Goal: Information Seeking & Learning: Find specific fact

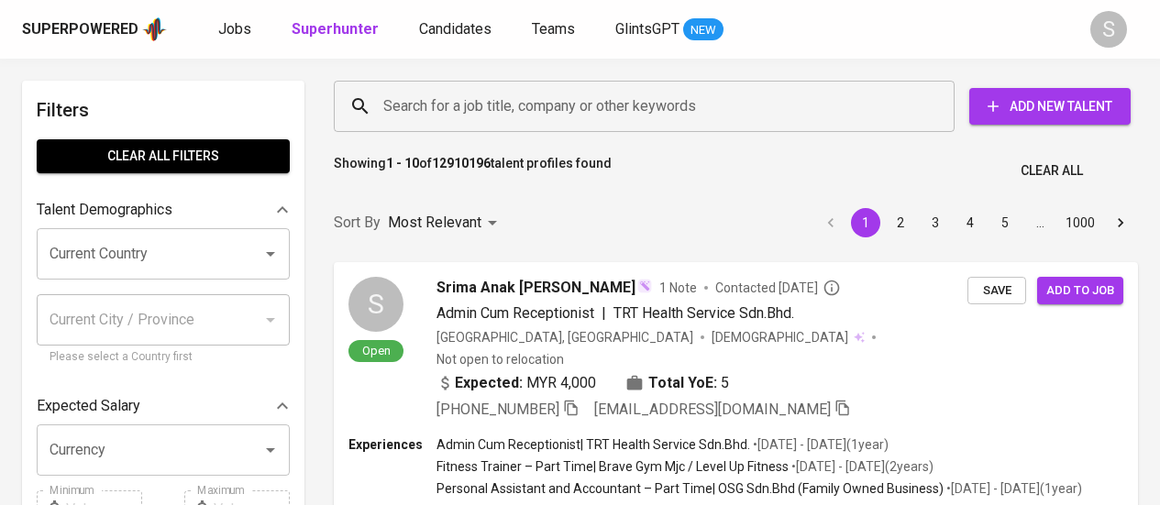
click at [619, 107] on input "Search for a job title, company or other keywords" at bounding box center [649, 106] width 540 height 35
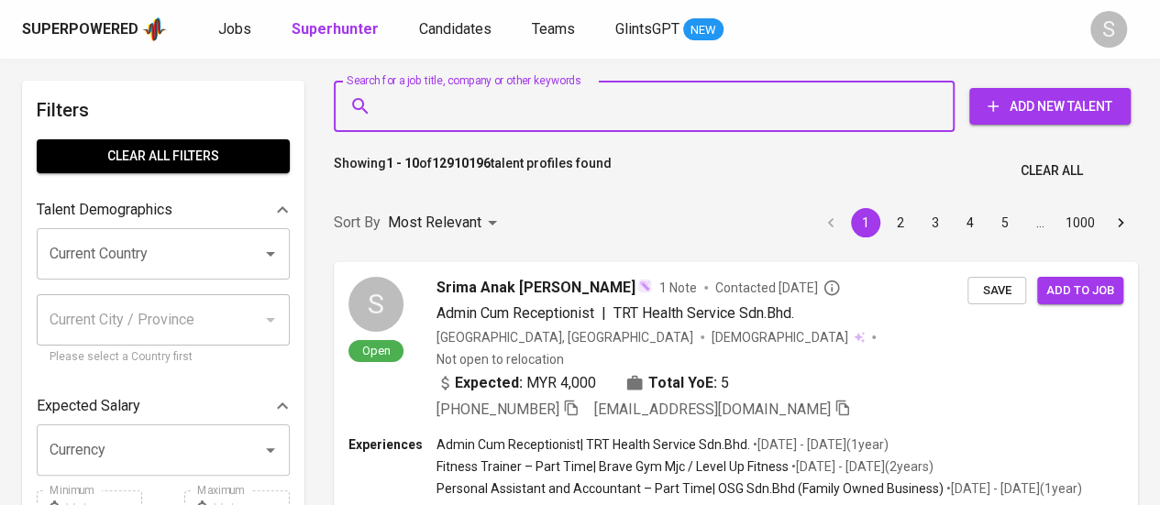
paste input "[EMAIL_ADDRESS][DOMAIN_NAME]"
type input "[EMAIL_ADDRESS][DOMAIN_NAME]"
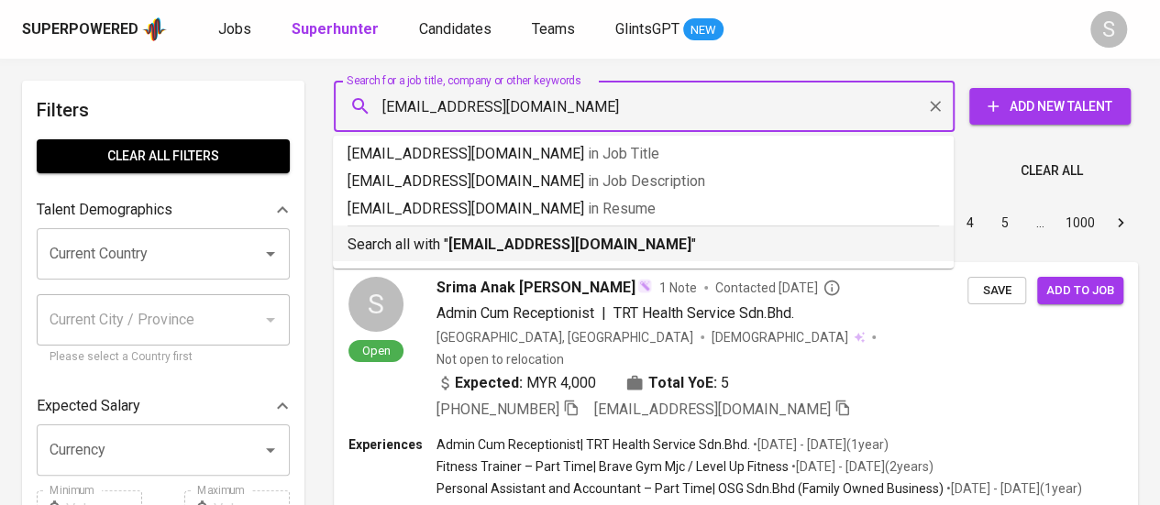
click at [563, 253] on b "[EMAIL_ADDRESS][DOMAIN_NAME]" at bounding box center [569, 244] width 243 height 17
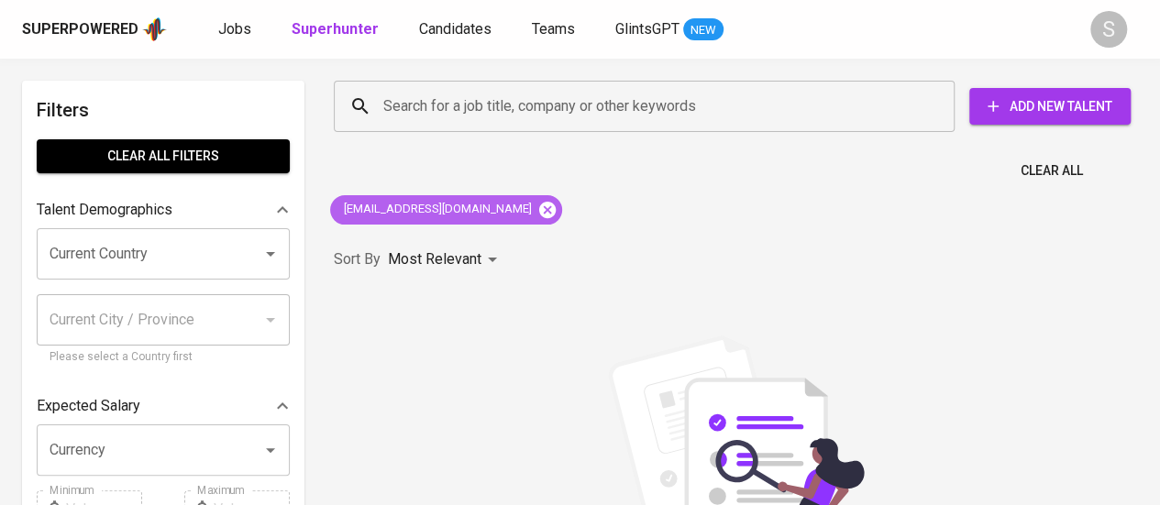
click at [539, 204] on icon at bounding box center [547, 209] width 17 height 17
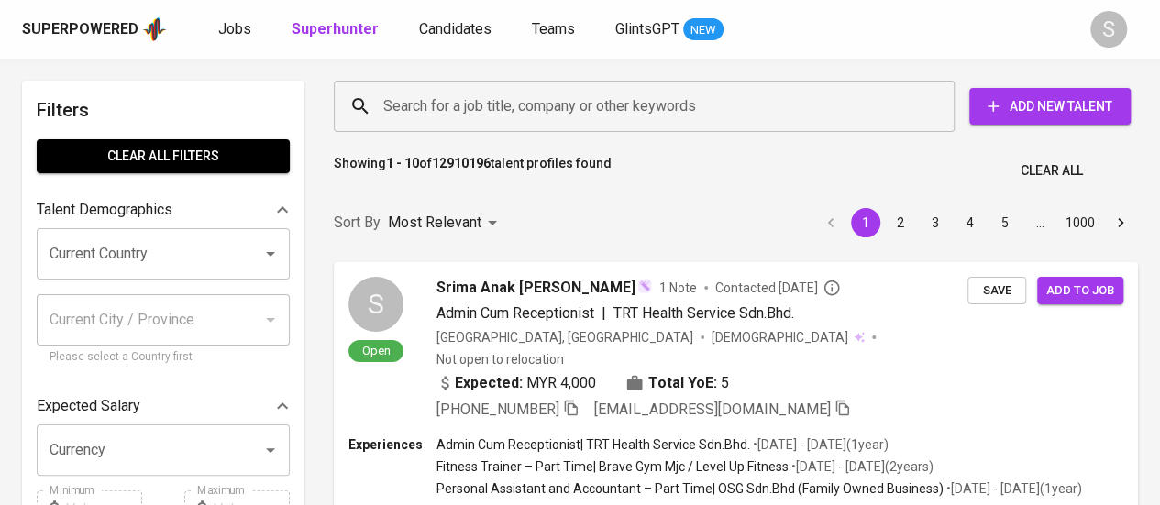
click at [523, 113] on input "Search for a job title, company or other keywords" at bounding box center [649, 106] width 540 height 35
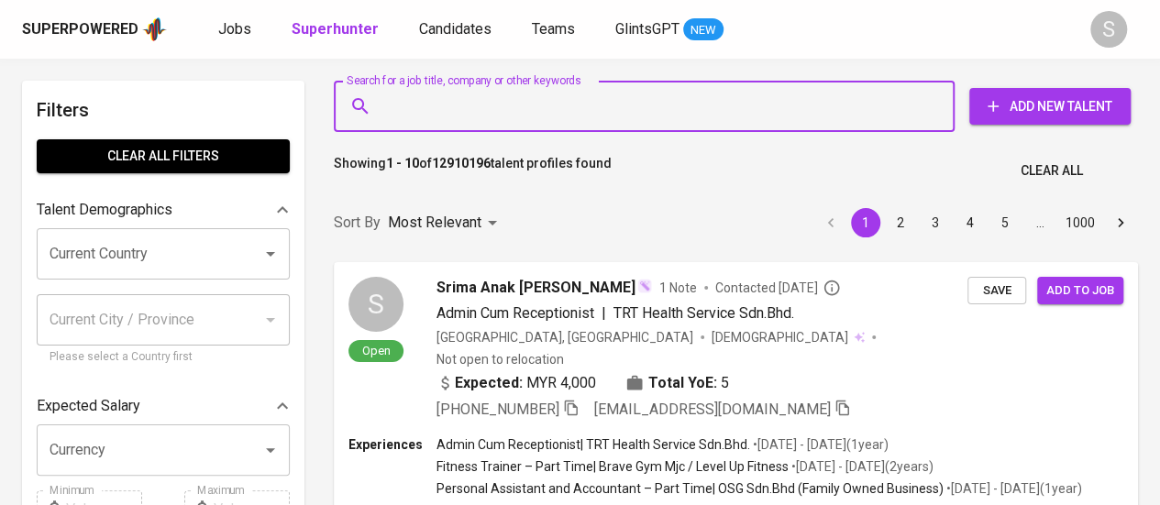
paste input "[EMAIL_ADDRESS][DOMAIN_NAME]"
type input "[EMAIL_ADDRESS][DOMAIN_NAME]"
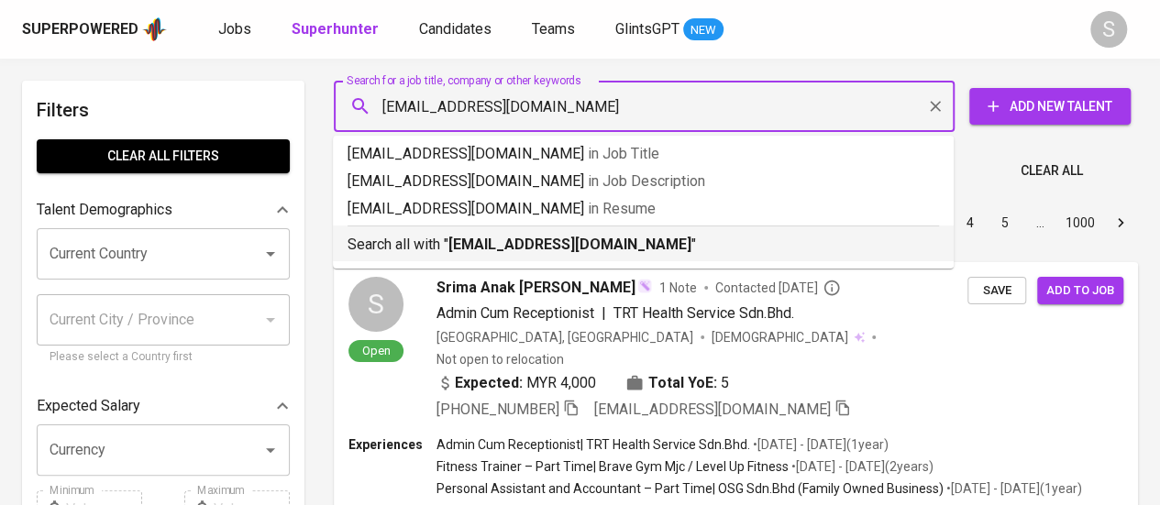
drag, startPoint x: 555, startPoint y: 232, endPoint x: 647, endPoint y: 157, distance: 119.3
click at [555, 232] on div "Search all with " [EMAIL_ADDRESS][DOMAIN_NAME] "" at bounding box center [642, 241] width 591 height 30
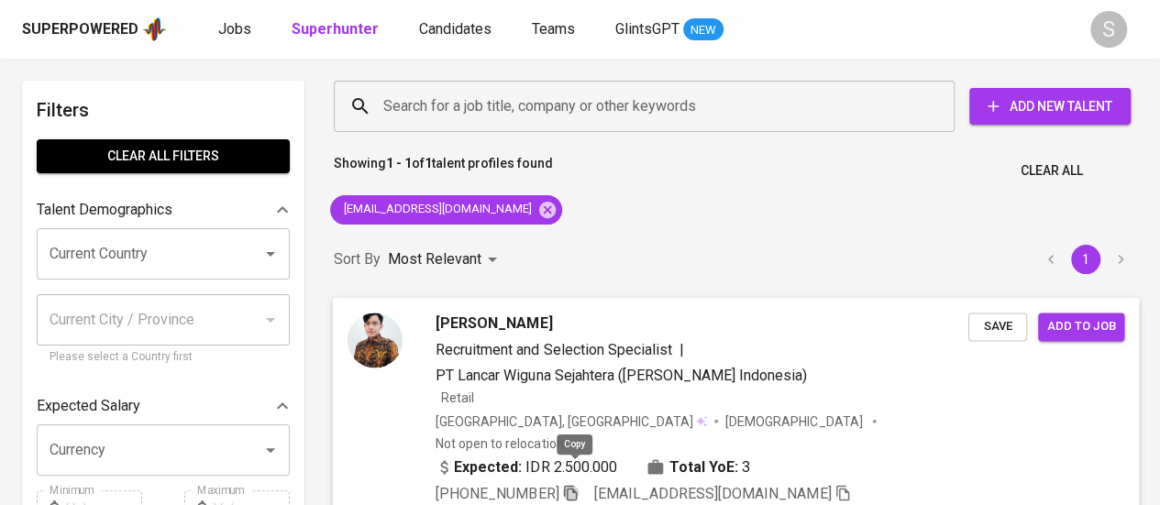
click at [572, 484] on icon "button" at bounding box center [570, 492] width 17 height 17
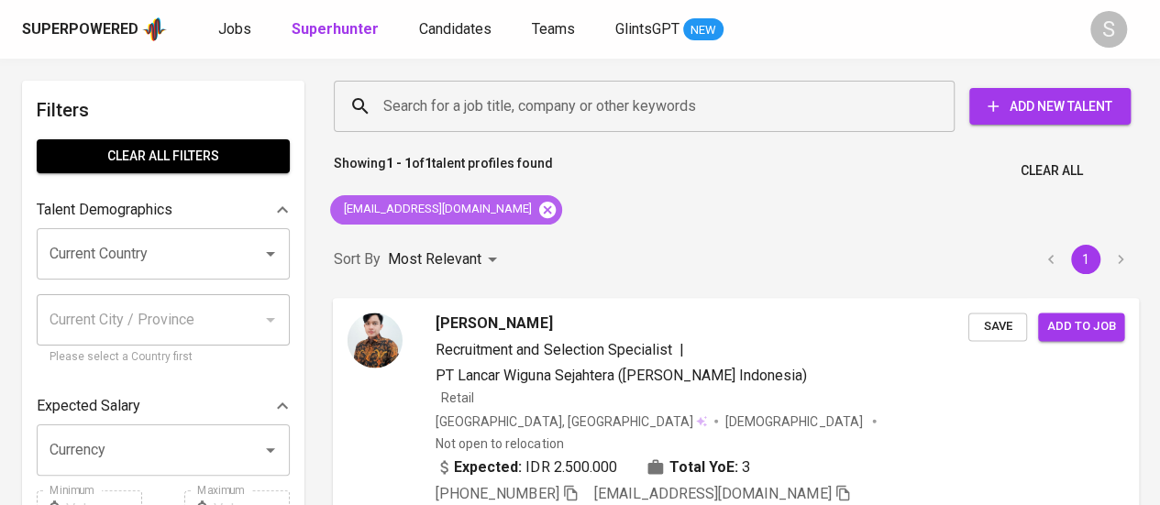
click at [546, 210] on icon at bounding box center [547, 210] width 20 height 20
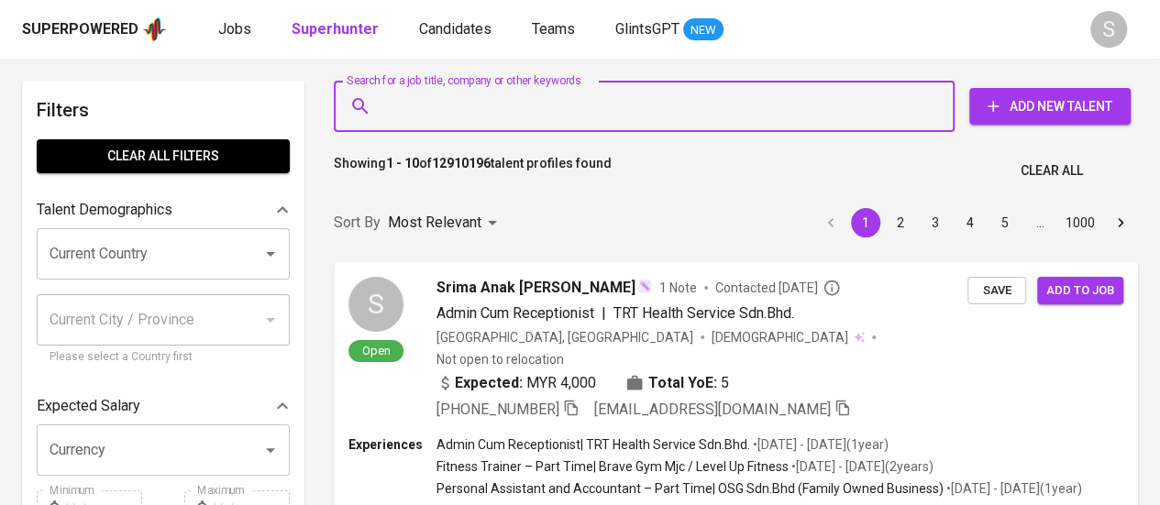
click at [590, 90] on input "Search for a job title, company or other keywords" at bounding box center [649, 106] width 540 height 35
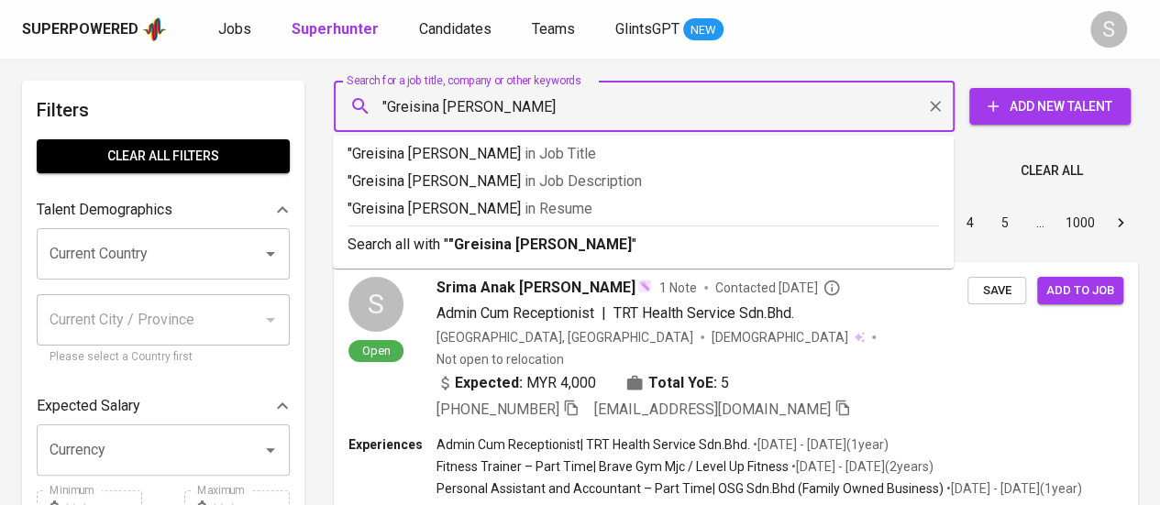
type input ""Greisina [PERSON_NAME]""
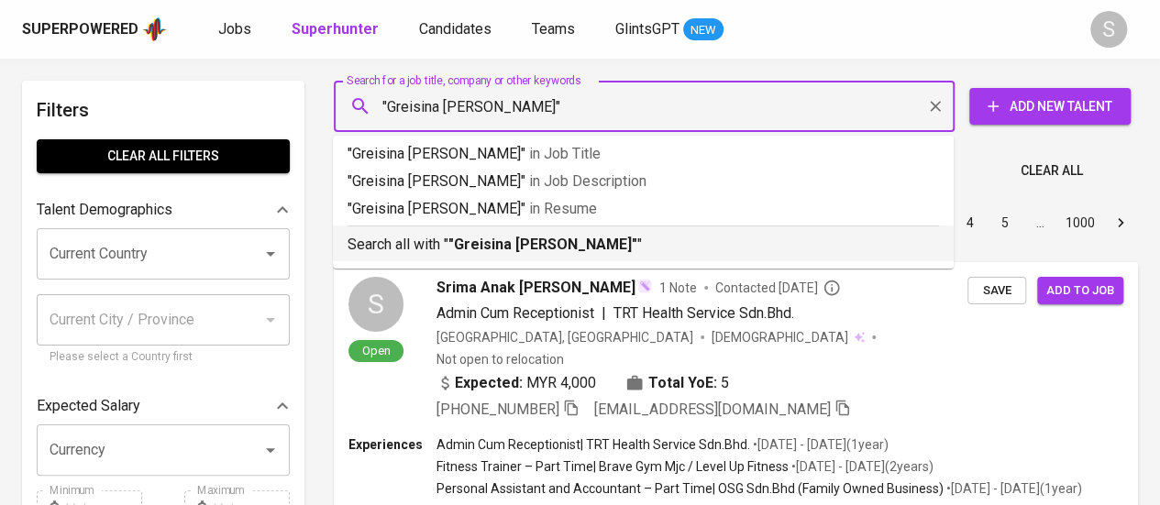
click at [547, 255] on p "Search all with " "Greisina Eva" "" at bounding box center [642, 245] width 591 height 22
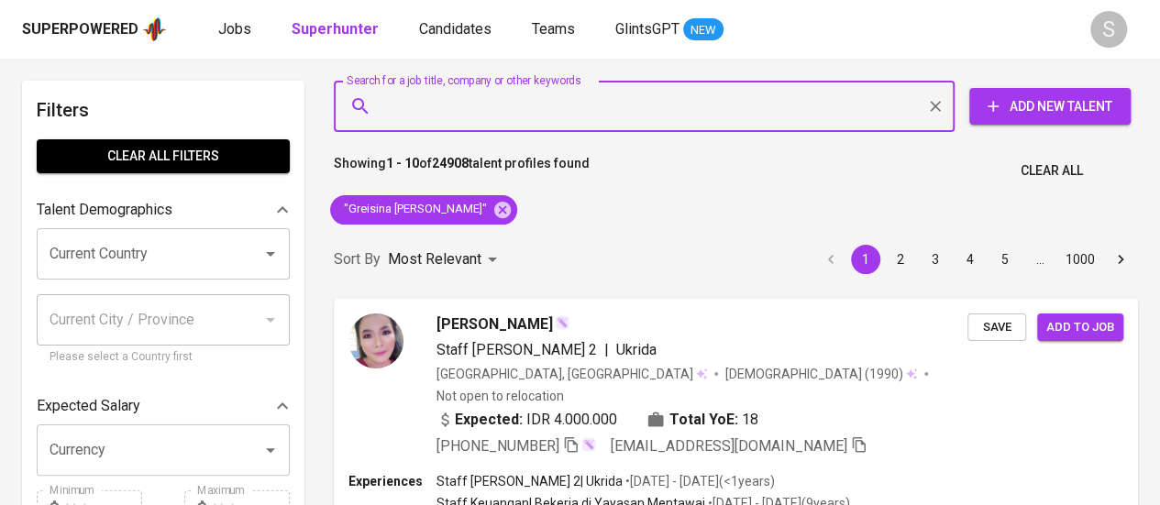
scroll to position [633, 0]
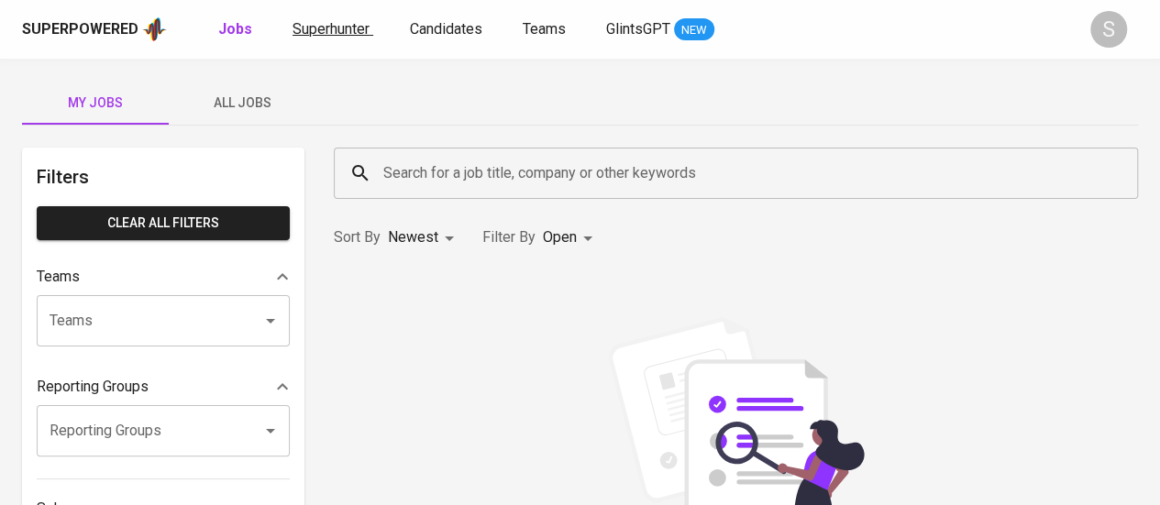
click at [341, 20] on span "Superhunter" at bounding box center [330, 28] width 77 height 17
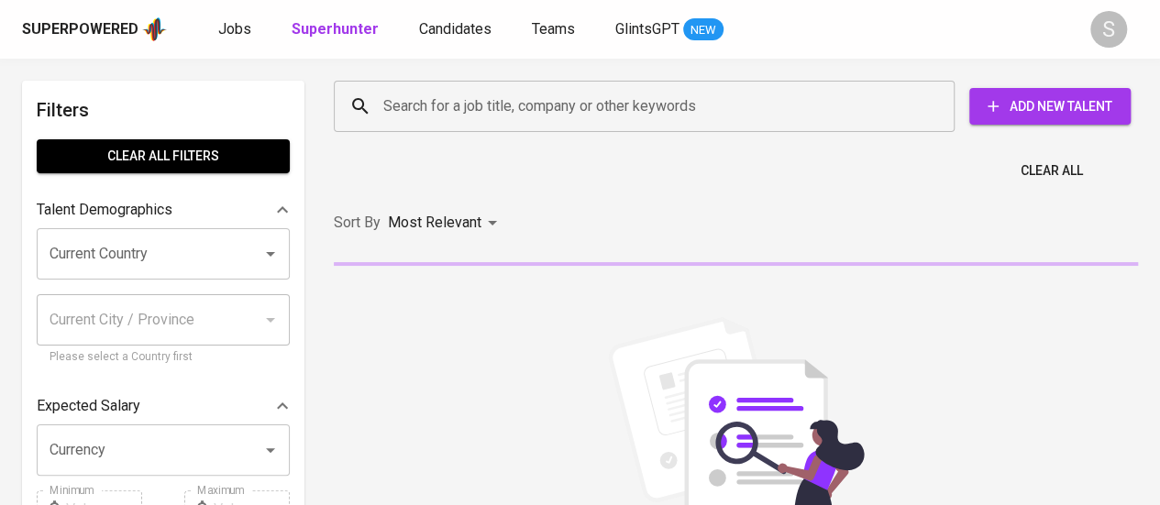
click at [468, 107] on input "Search for a job title, company or other keywords" at bounding box center [649, 106] width 540 height 35
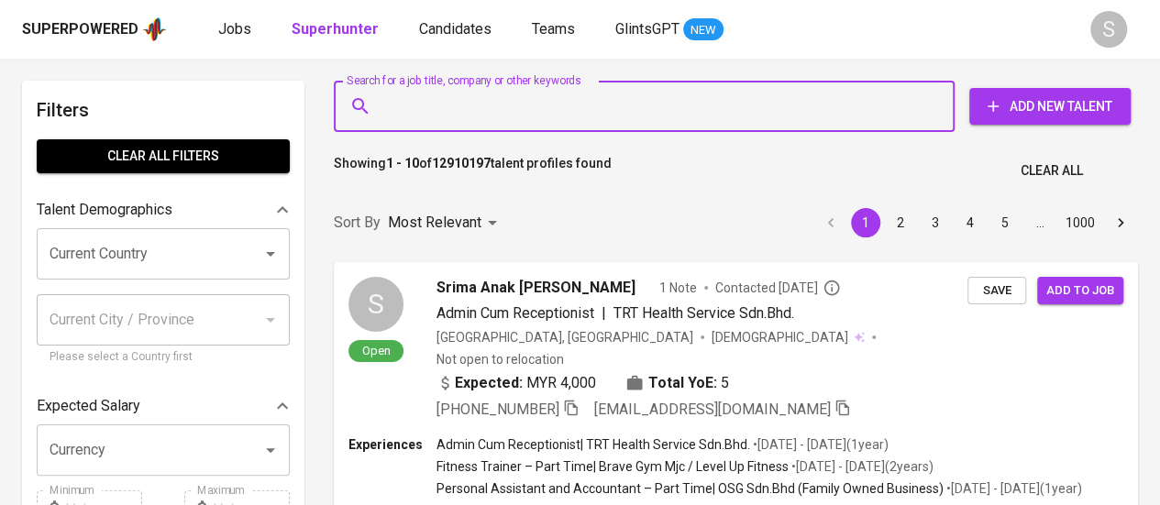
click at [543, 111] on input "Search for a job title, company or other keywords" at bounding box center [649, 106] width 540 height 35
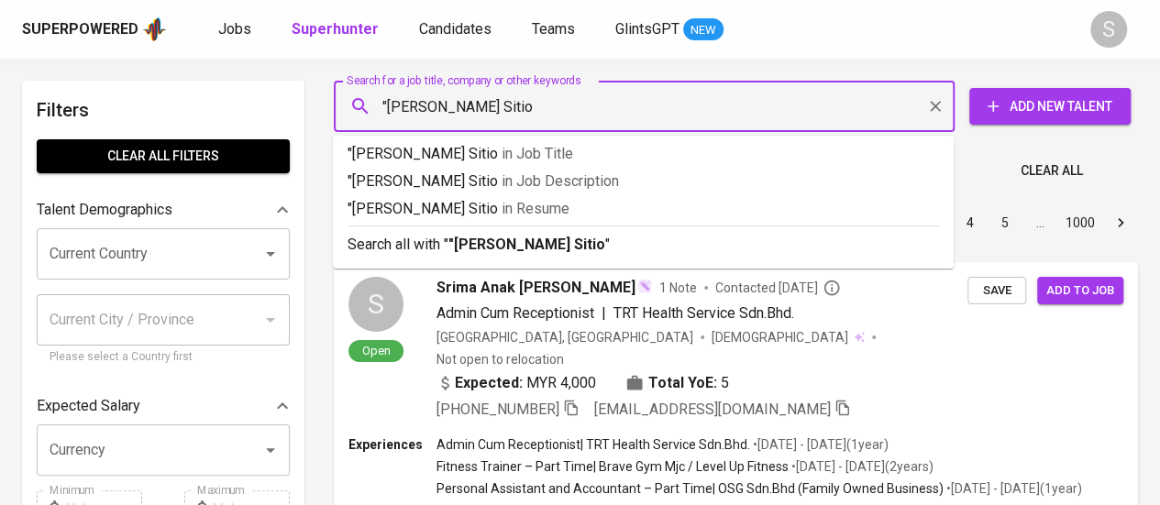
type input ""Devita Rona Saragi Sitio""
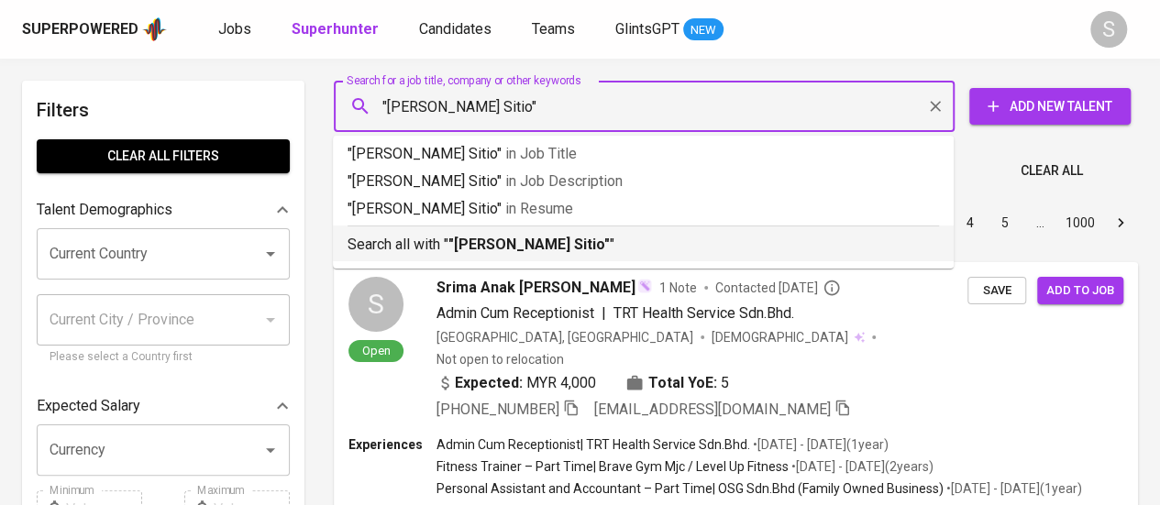
click at [585, 248] on b ""Devita Rona Saragi Sitio"" at bounding box center [528, 244] width 161 height 17
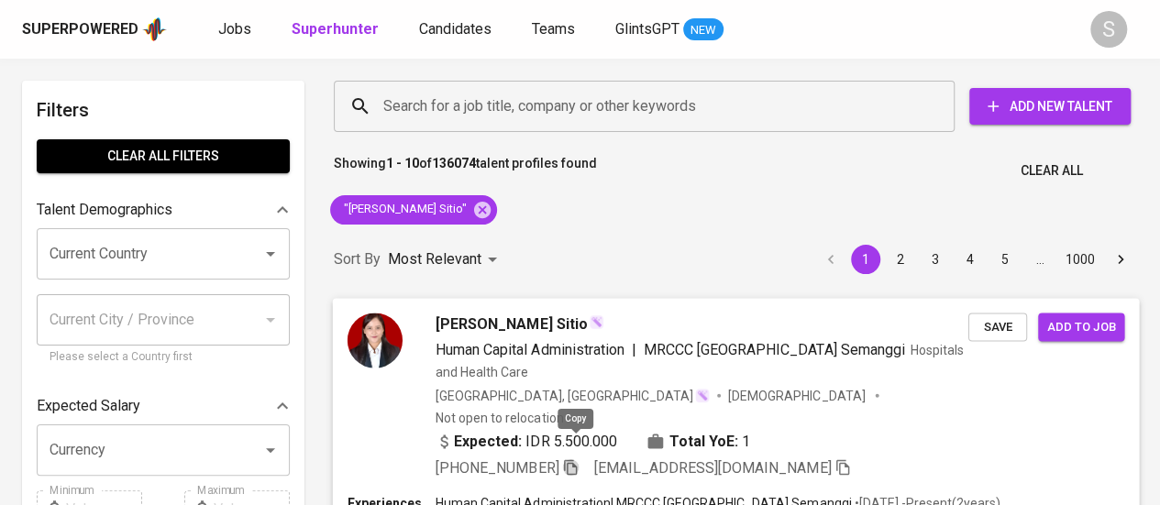
click at [576, 458] on icon "button" at bounding box center [570, 466] width 17 height 17
